Goal: Information Seeking & Learning: Learn about a topic

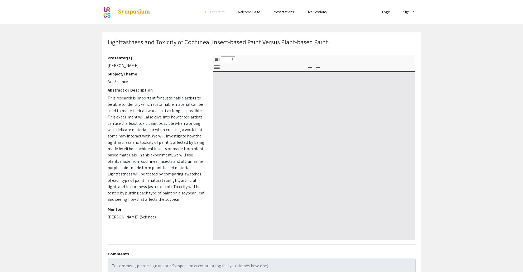
select select "custom"
type input "0"
select select "custom"
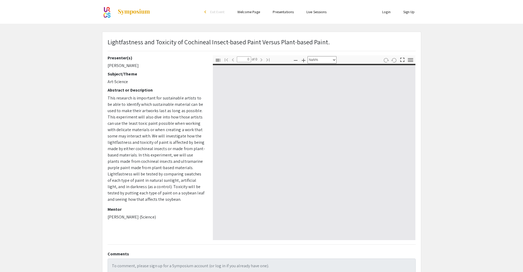
type input "1"
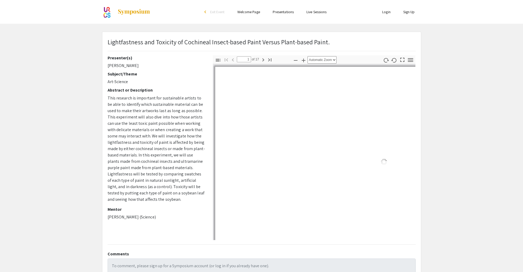
scroll to position [1, 0]
select select "auto"
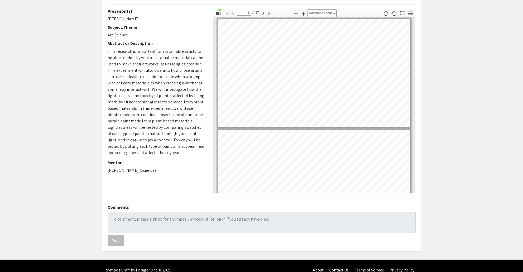
scroll to position [49, 0]
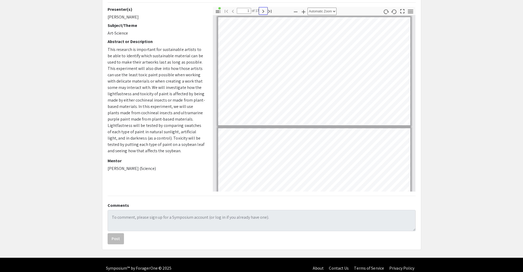
click at [263, 11] on icon "button" at bounding box center [264, 11] width 2 height 3
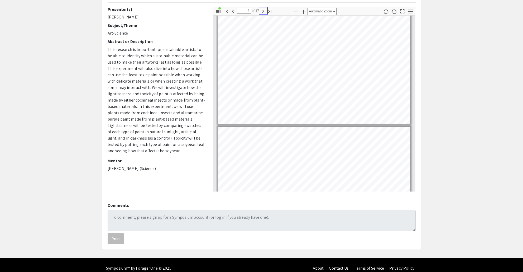
click at [263, 11] on icon "button" at bounding box center [263, 11] width 6 height 6
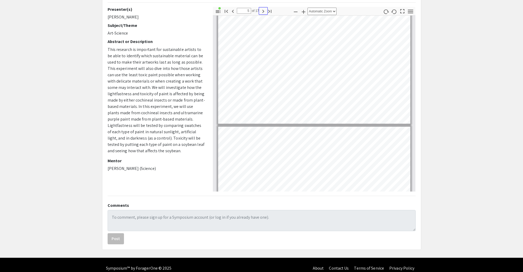
scroll to position [55, 0]
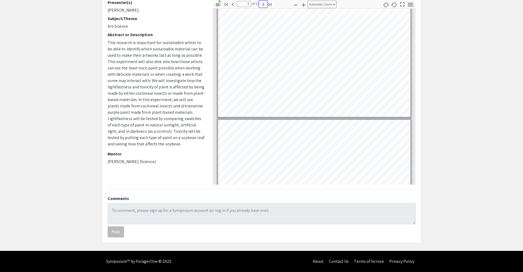
click at [263, 3] on icon "button" at bounding box center [264, 4] width 2 height 3
click at [263, 3] on icon "button" at bounding box center [263, 4] width 6 height 6
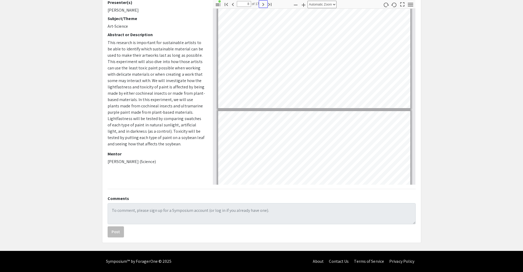
scroll to position [790, 0]
click at [264, 4] on icon "button" at bounding box center [264, 4] width 2 height 3
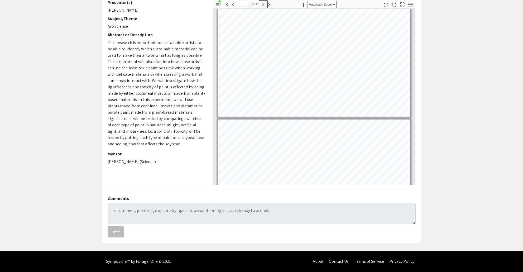
scroll to position [890, 0]
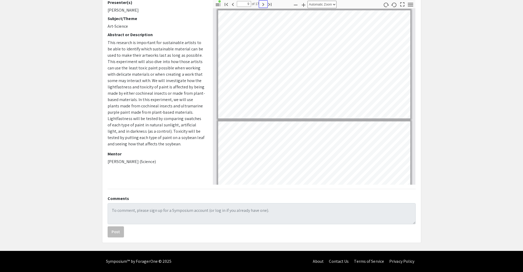
click at [263, 4] on icon "button" at bounding box center [264, 4] width 2 height 3
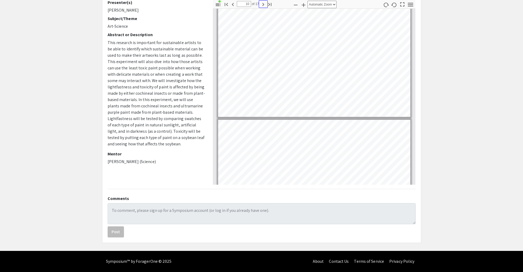
click at [263, 4] on icon "button" at bounding box center [264, 4] width 2 height 3
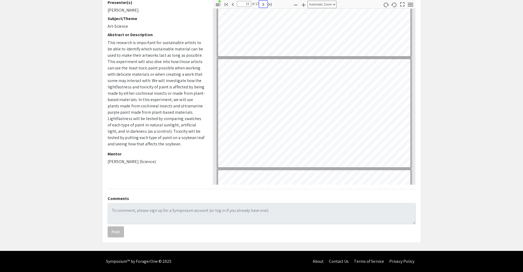
scroll to position [1509, 0]
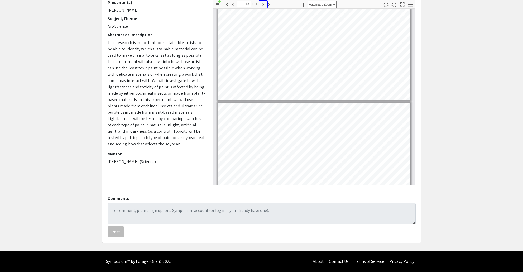
type input "16"
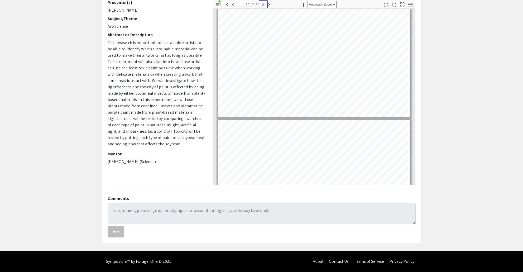
scroll to position [1671, 0]
